Goal: Information Seeking & Learning: Learn about a topic

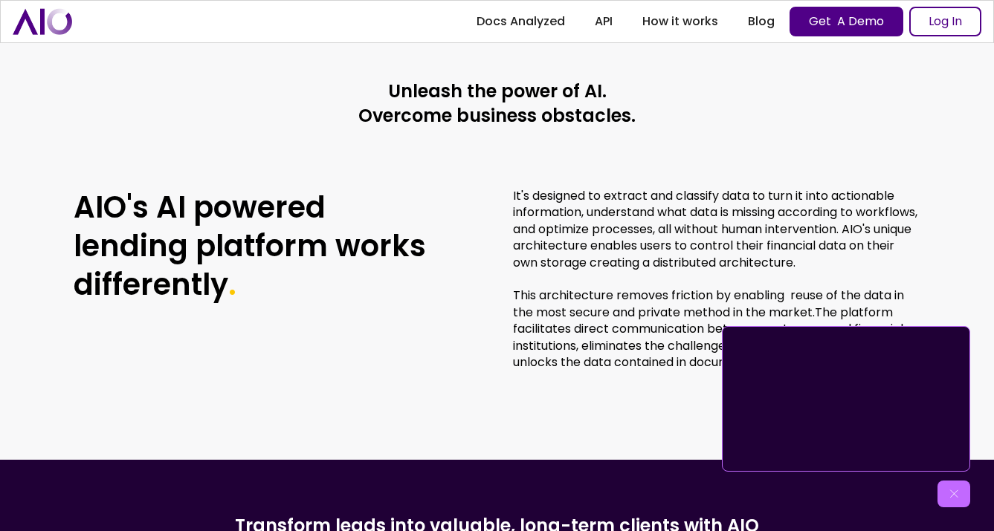
scroll to position [3329, 0]
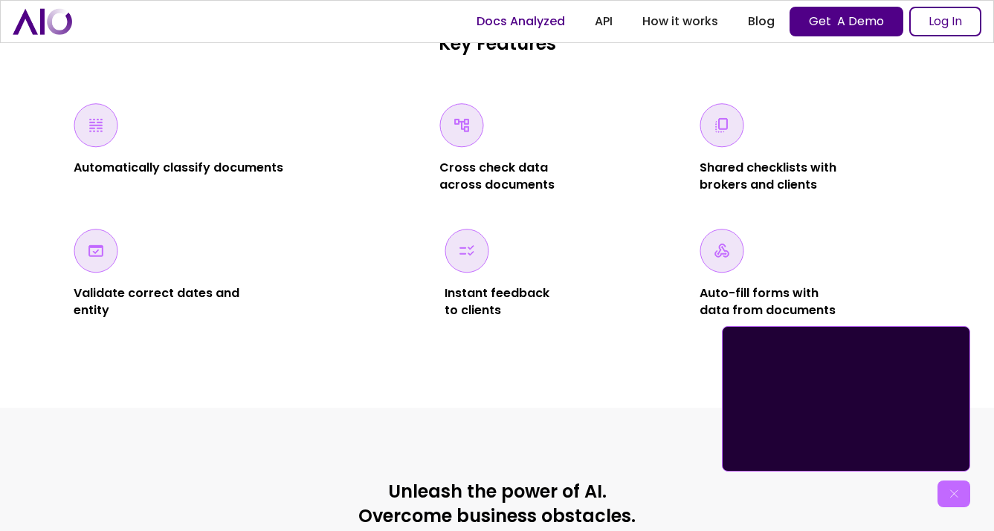
click at [521, 18] on link "Docs Analyzed" at bounding box center [521, 21] width 118 height 27
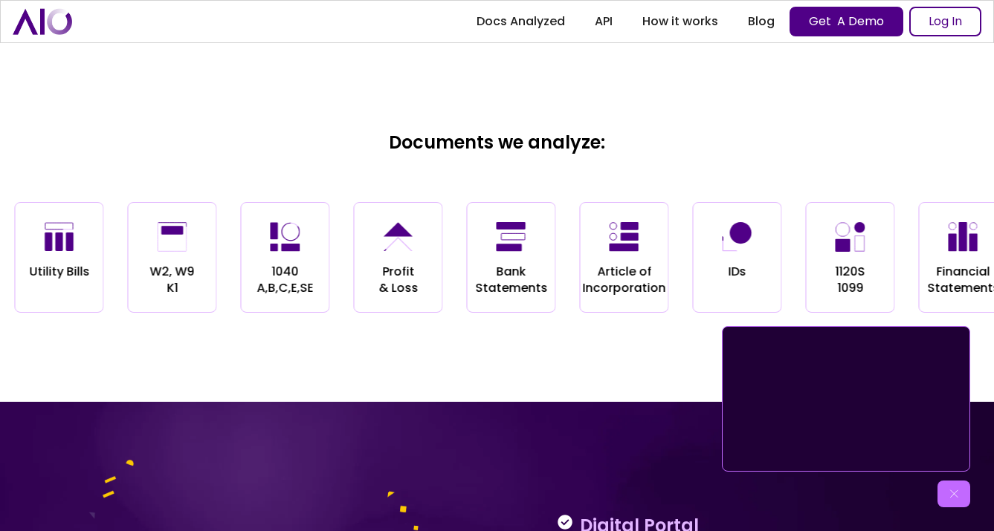
scroll to position [1488, 0]
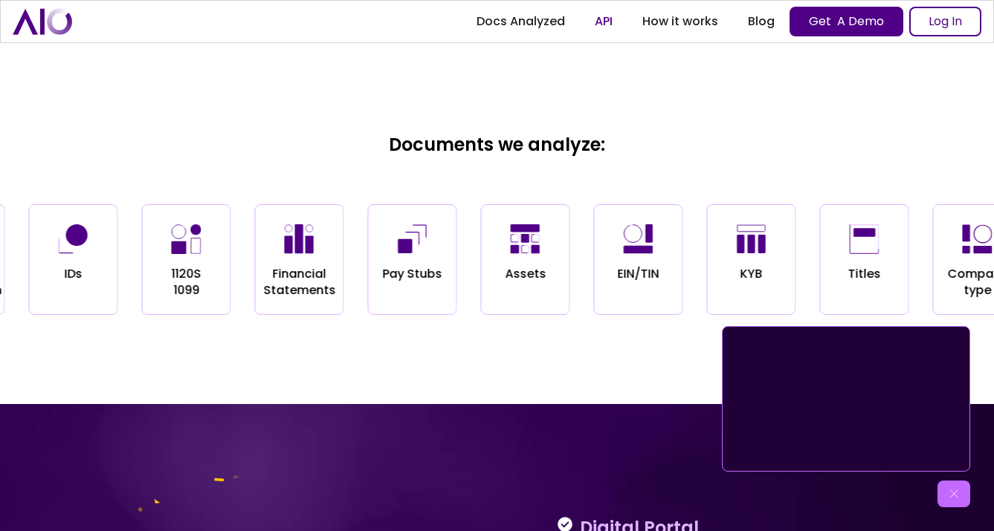
click at [596, 19] on link "API" at bounding box center [604, 21] width 48 height 27
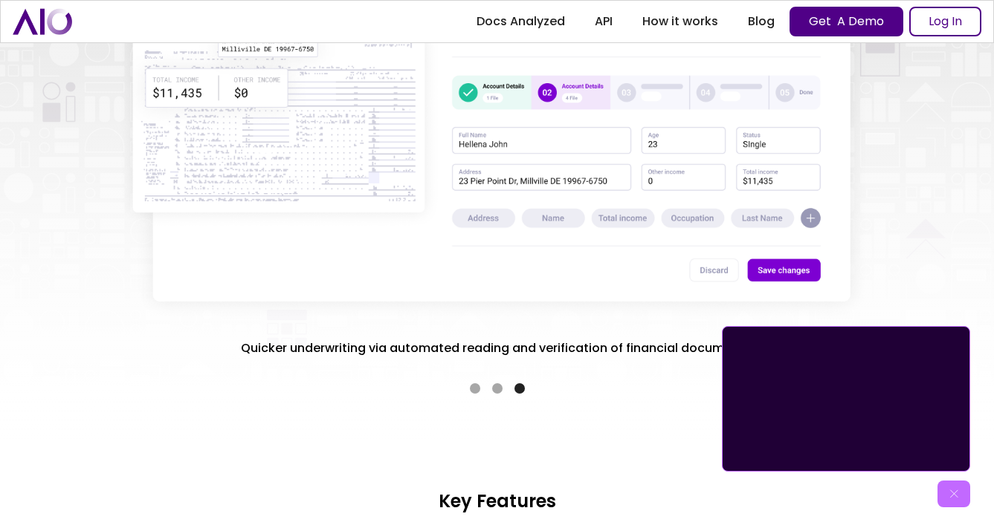
scroll to position [2459, 0]
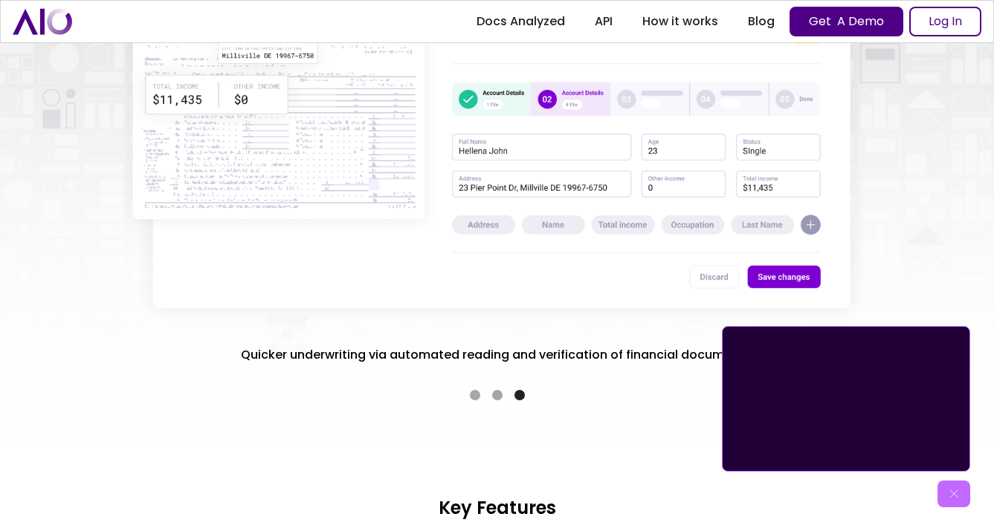
click at [495, 394] on div "Show slide 2 of 3" at bounding box center [497, 395] width 10 height 10
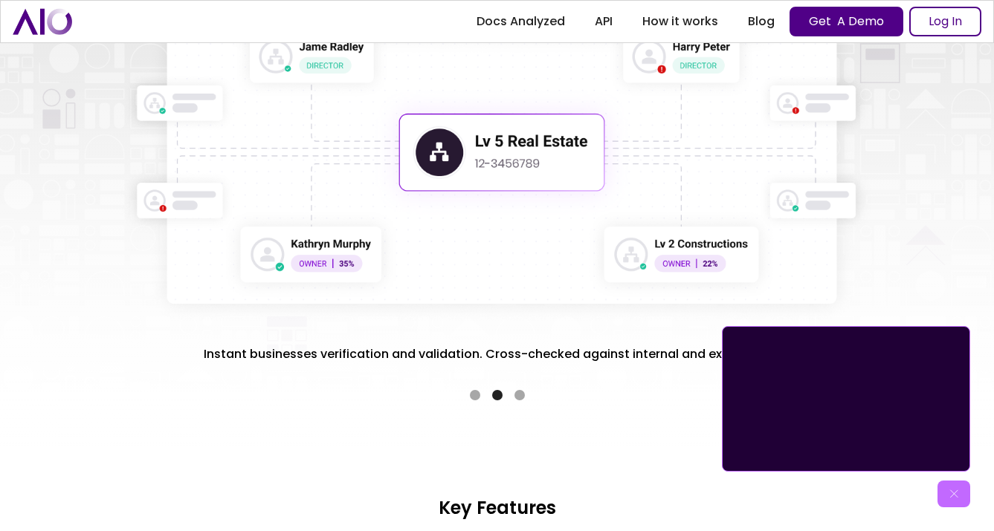
click at [474, 395] on div "Show slide 1 of 3" at bounding box center [475, 395] width 10 height 10
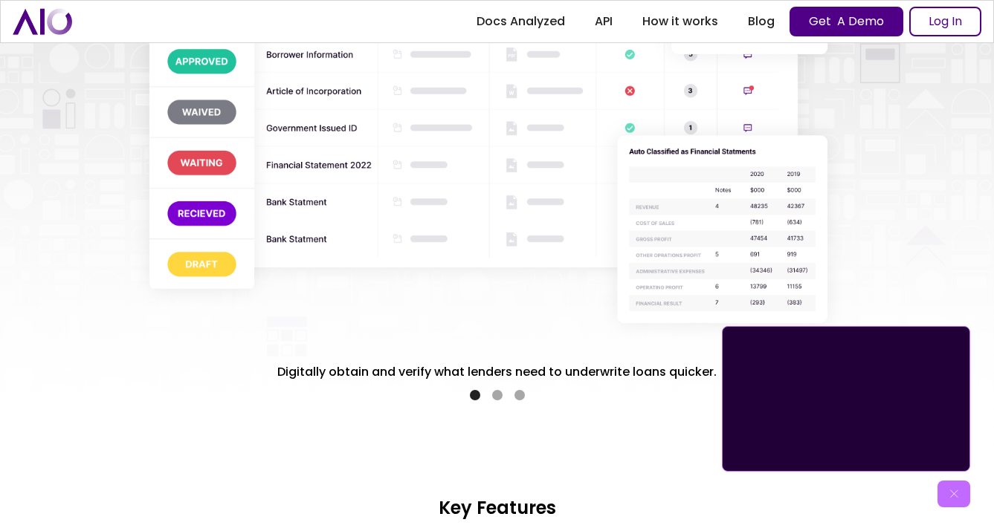
click at [513, 402] on div "carousel" at bounding box center [497, 393] width 763 height 30
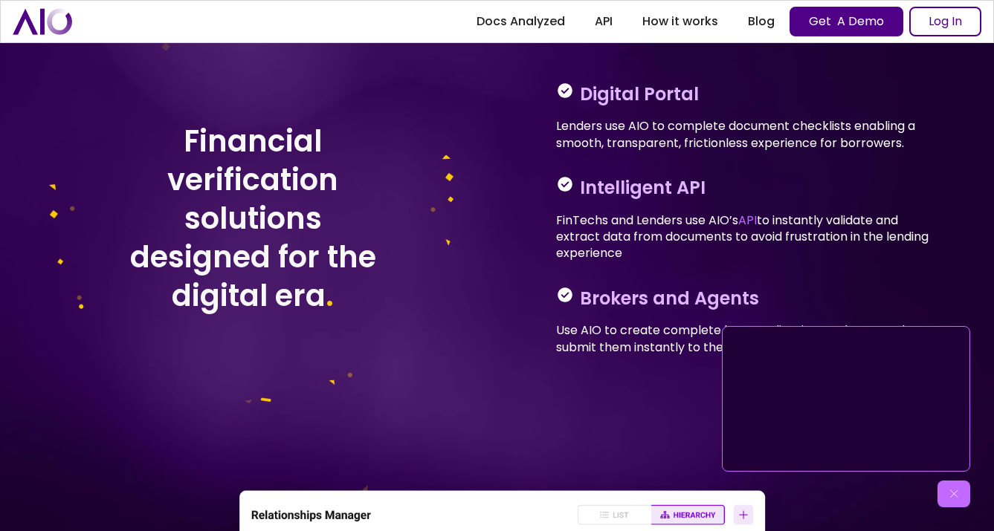
scroll to position [1952, 0]
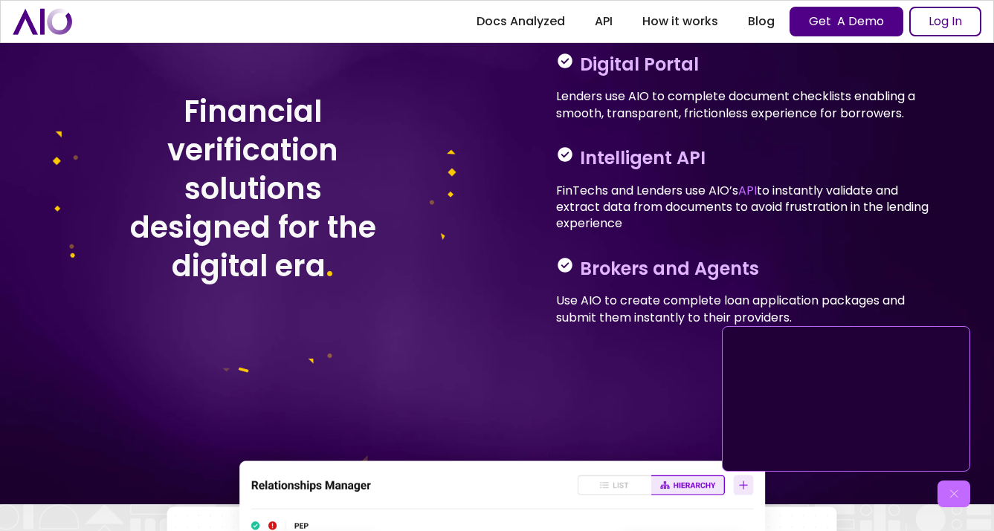
click at [764, 198] on p "FinTechs and Lenders use AIO’s API to instantly validate and extract data from …" at bounding box center [745, 208] width 378 height 50
click at [757, 195] on link "API" at bounding box center [747, 190] width 19 height 17
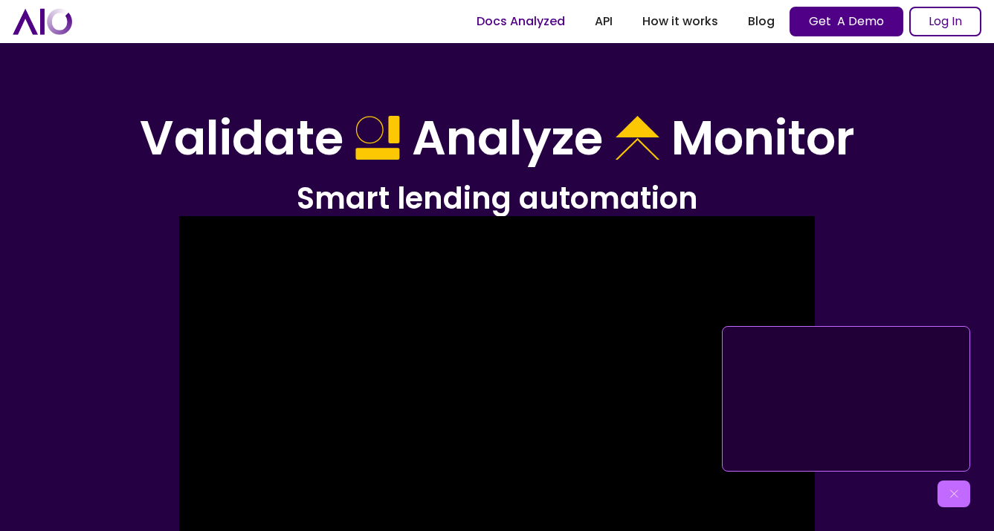
click at [531, 20] on link "Docs Analyzed" at bounding box center [521, 21] width 118 height 27
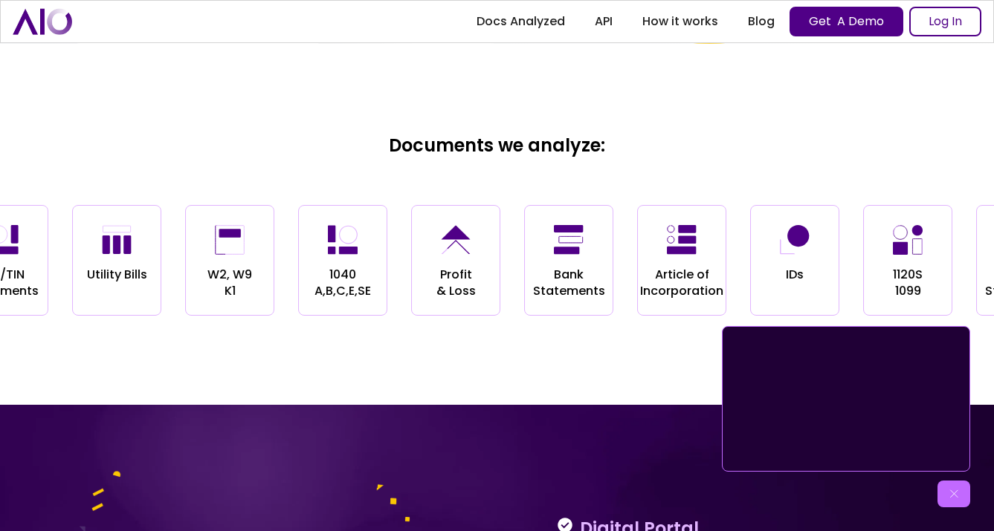
scroll to position [1488, 0]
